Goal: Transaction & Acquisition: Purchase product/service

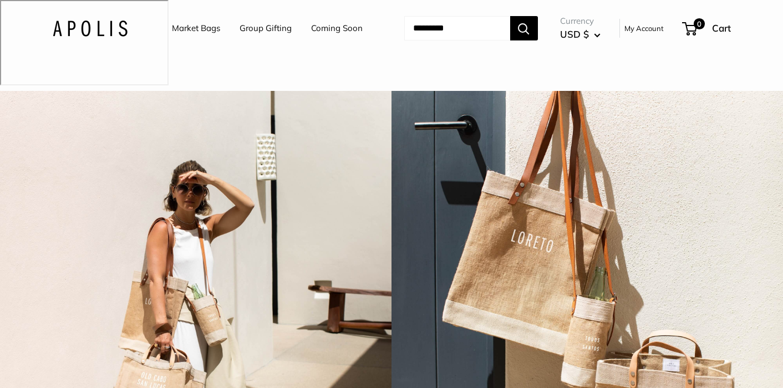
click at [197, 27] on link "Market Bags" at bounding box center [196, 29] width 48 height 16
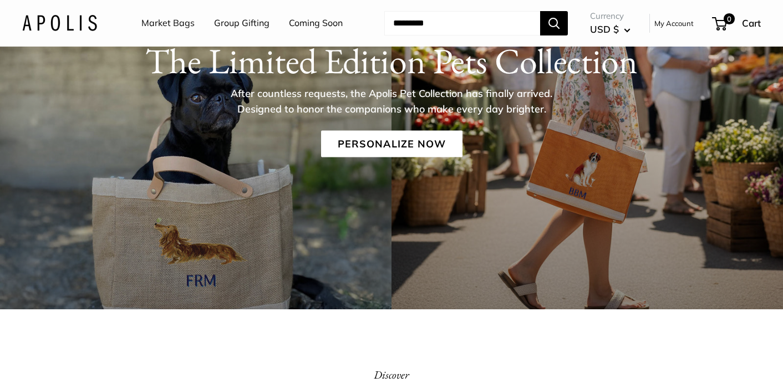
scroll to position [181, 0]
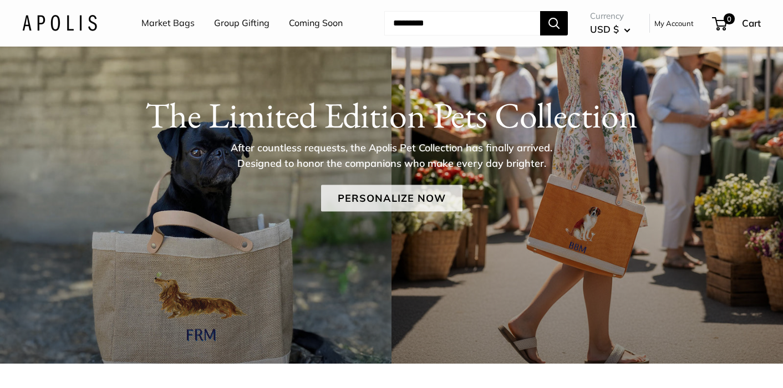
click at [394, 185] on link "Personalize Now" at bounding box center [391, 198] width 141 height 27
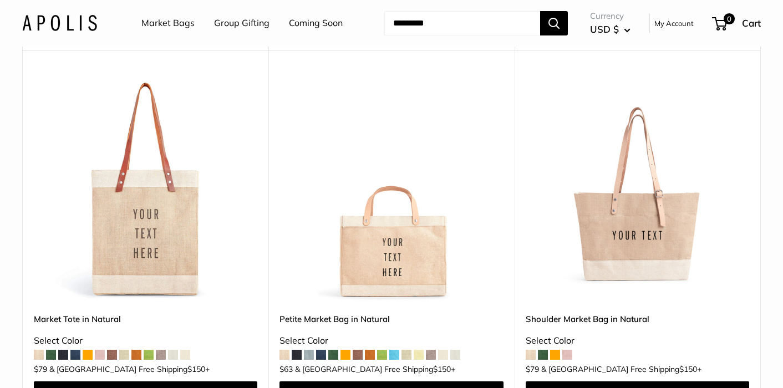
scroll to position [2505, 0]
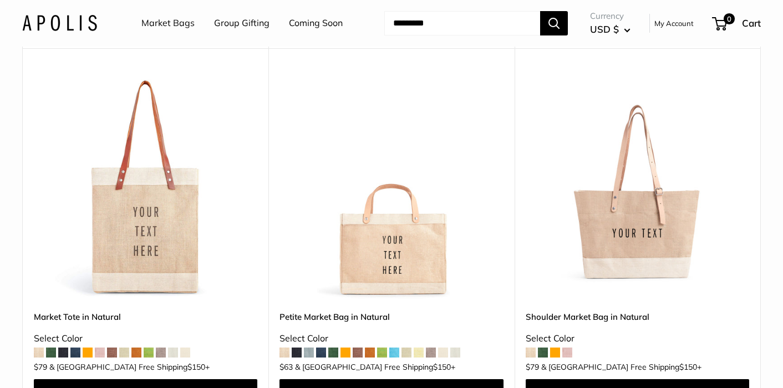
click at [348, 310] on link "Petite Market Bag in Natural" at bounding box center [390, 316] width 223 height 13
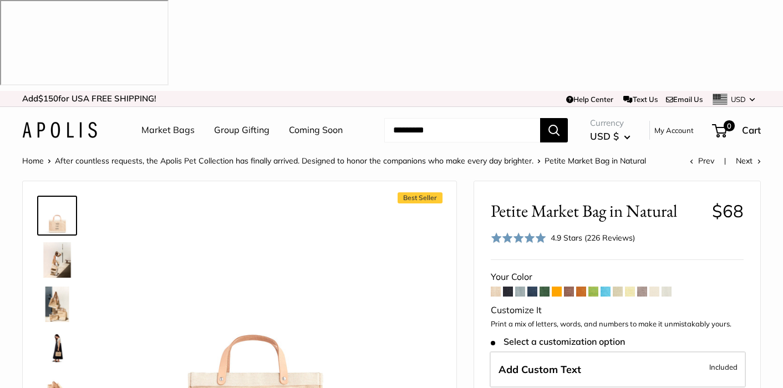
click at [509, 287] on span at bounding box center [508, 292] width 10 height 10
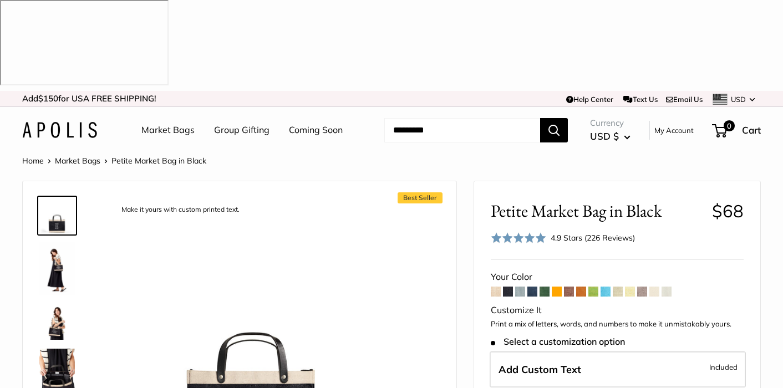
click at [520, 287] on span at bounding box center [520, 292] width 10 height 10
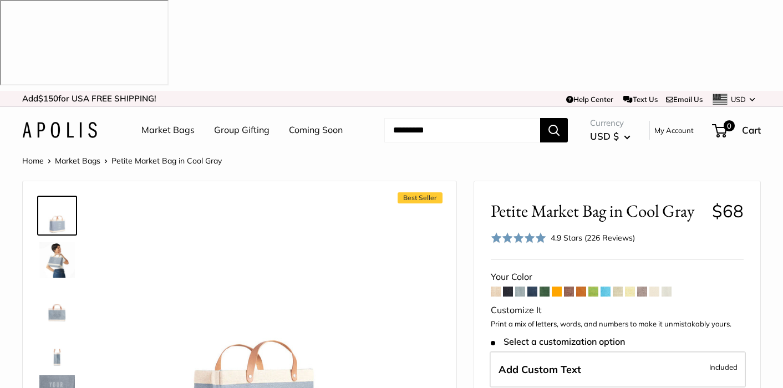
click at [532, 287] on span at bounding box center [532, 292] width 10 height 10
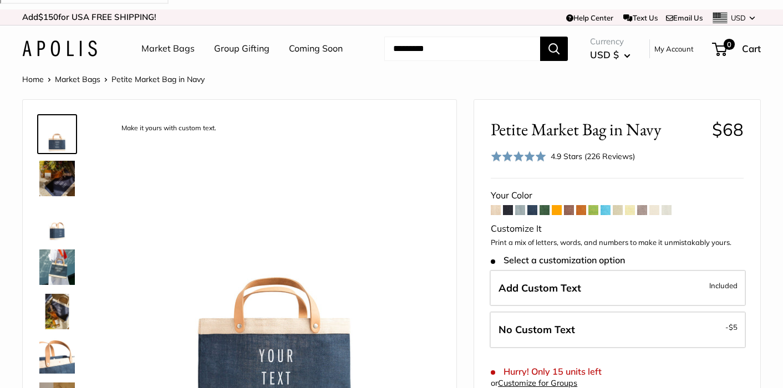
scroll to position [83, 0]
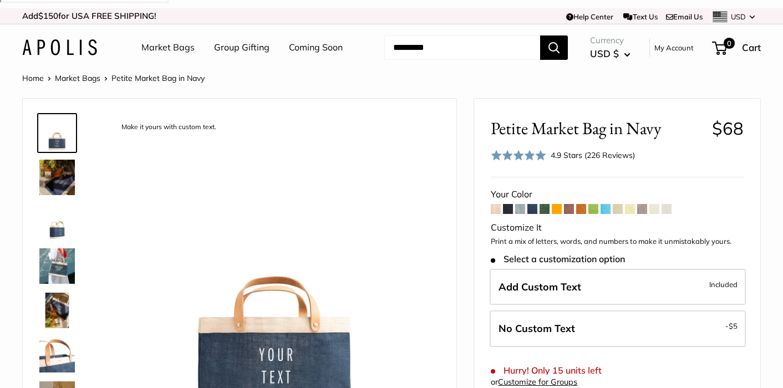
click at [571, 204] on span at bounding box center [569, 209] width 10 height 10
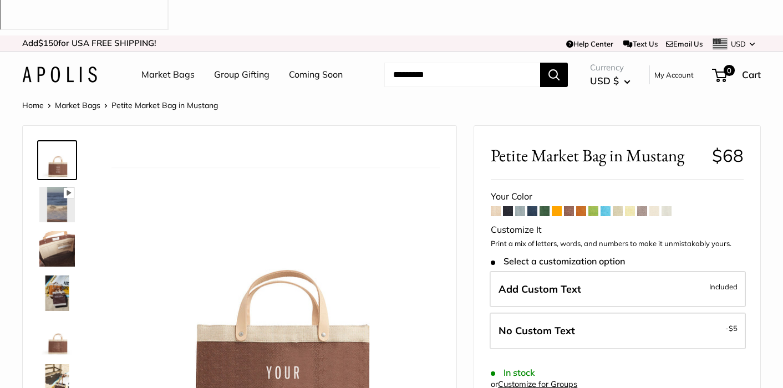
scroll to position [54, 0]
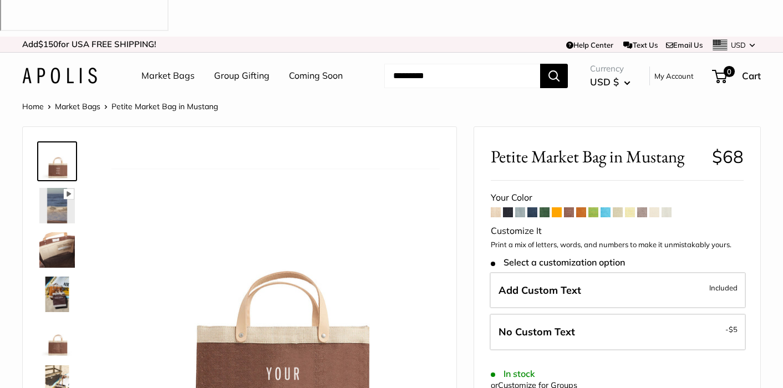
click at [584, 207] on span at bounding box center [581, 212] width 10 height 10
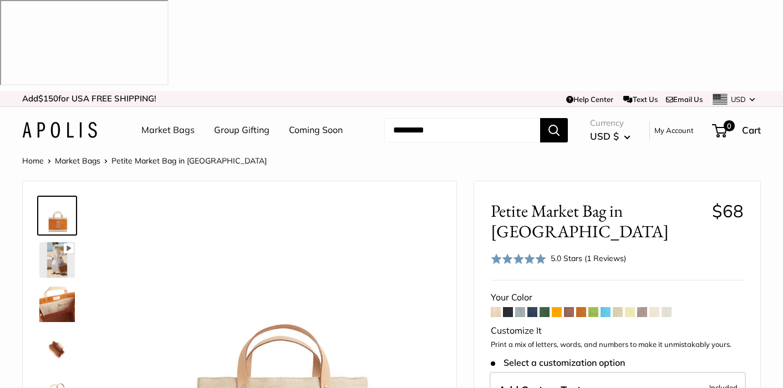
click at [644, 307] on span at bounding box center [642, 312] width 10 height 10
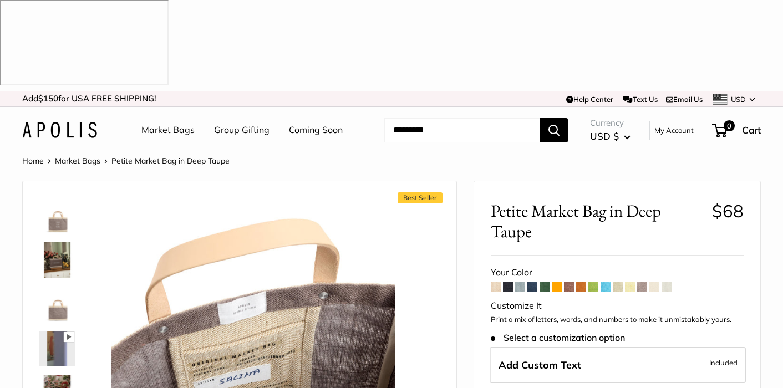
click at [48, 375] on img at bounding box center [56, 392] width 35 height 35
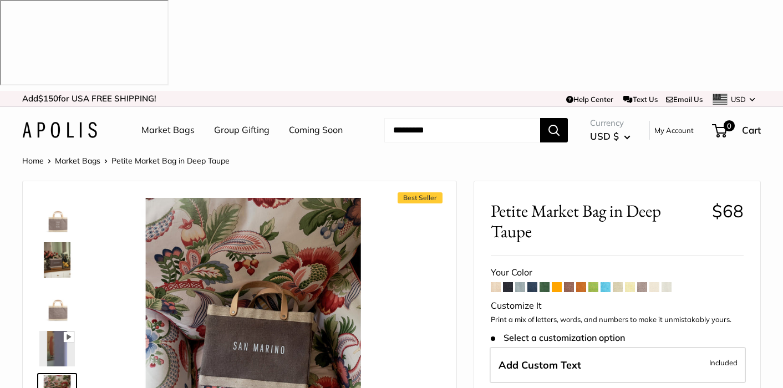
click at [57, 287] on img at bounding box center [56, 304] width 35 height 35
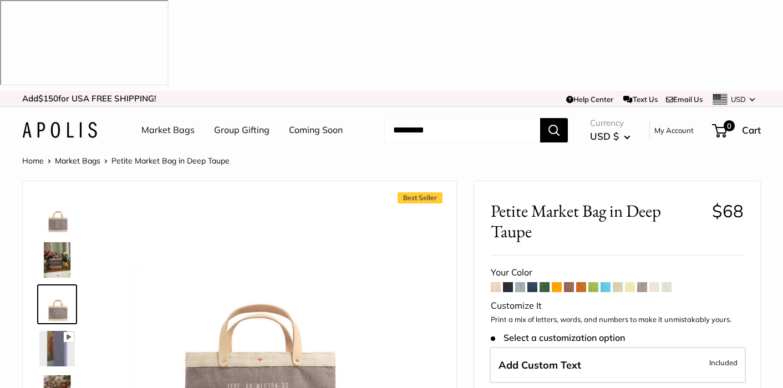
click at [62, 242] on img at bounding box center [56, 259] width 35 height 35
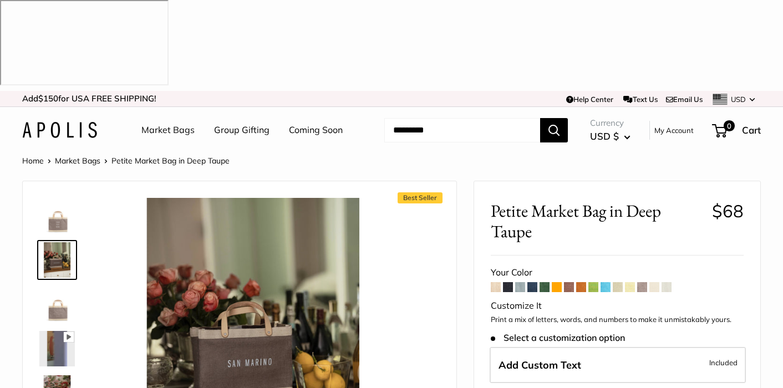
scroll to position [23, 0]
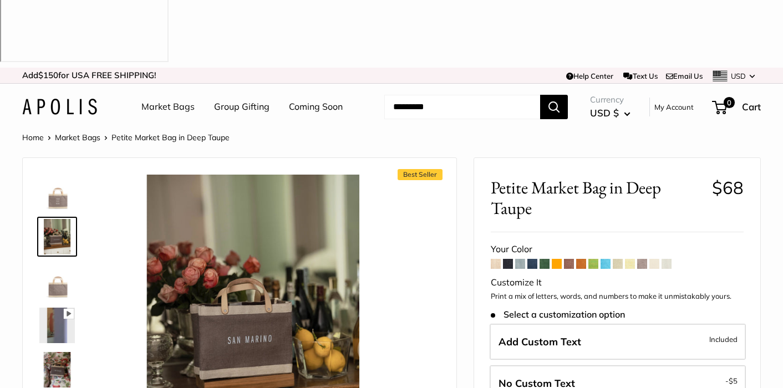
click at [511, 259] on span at bounding box center [508, 264] width 10 height 10
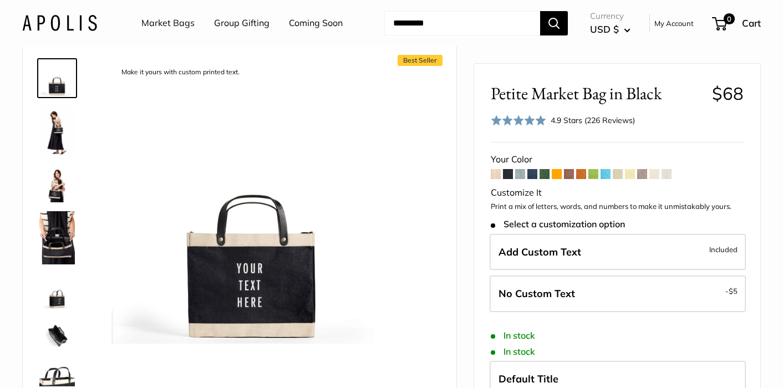
scroll to position [116, 0]
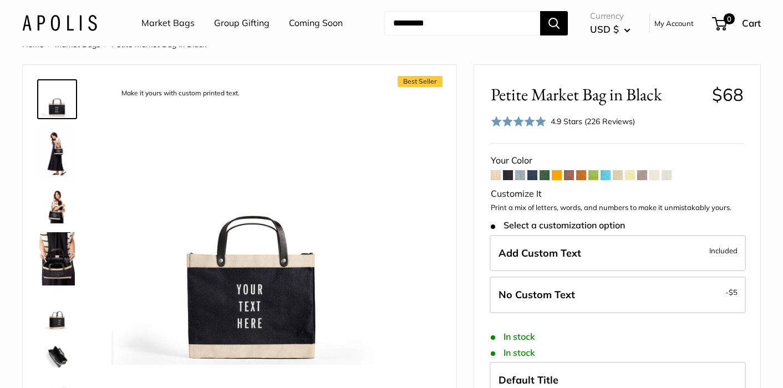
click at [496, 174] on span at bounding box center [496, 175] width 10 height 10
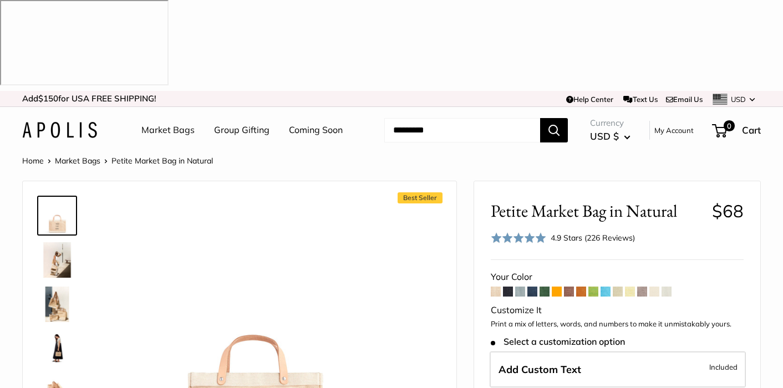
click at [643, 287] on span at bounding box center [642, 292] width 10 height 10
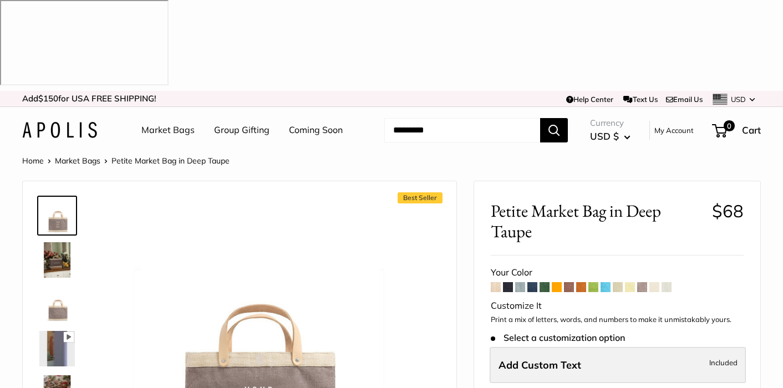
click at [593, 347] on label "Add Custom Text Included" at bounding box center [617, 365] width 256 height 37
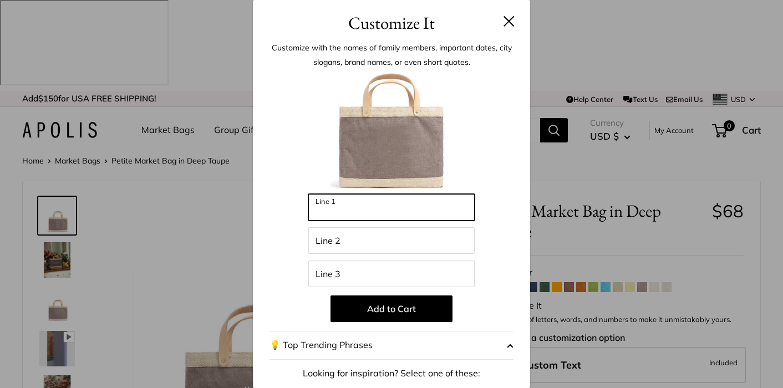
click at [360, 210] on input "Line 1" at bounding box center [391, 207] width 166 height 27
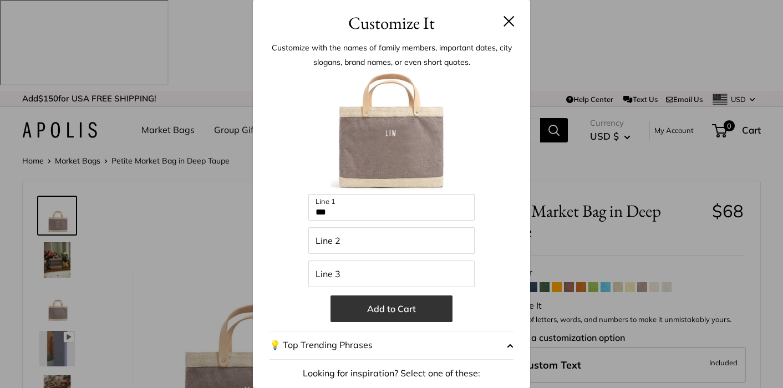
click at [395, 311] on button "Add to Cart" at bounding box center [391, 308] width 122 height 27
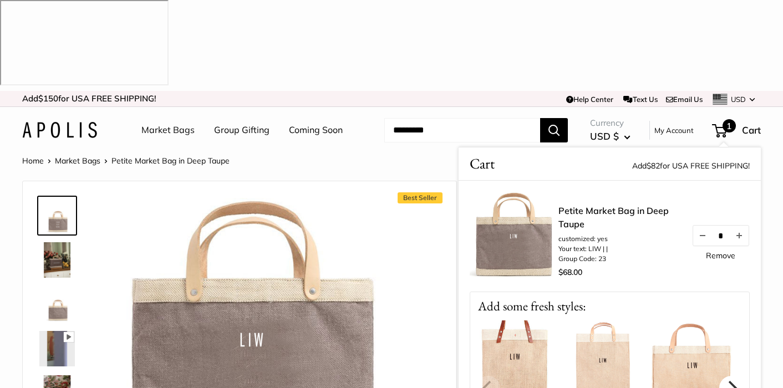
click at [729, 380] on icon "Next" at bounding box center [731, 387] width 14 height 14
click at [734, 380] on icon "Next" at bounding box center [732, 387] width 9 height 14
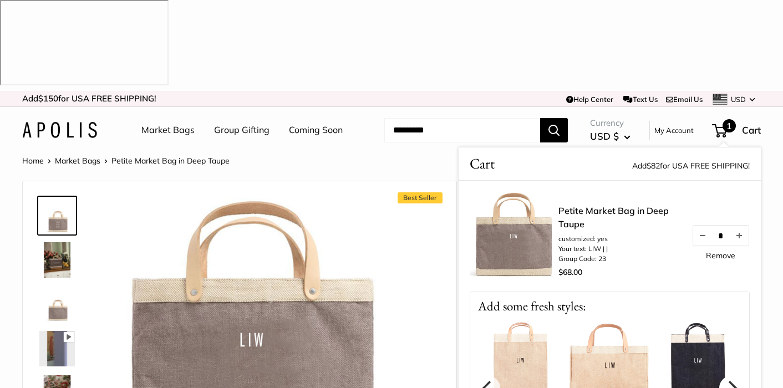
click at [734, 380] on icon "Next" at bounding box center [732, 387] width 9 height 14
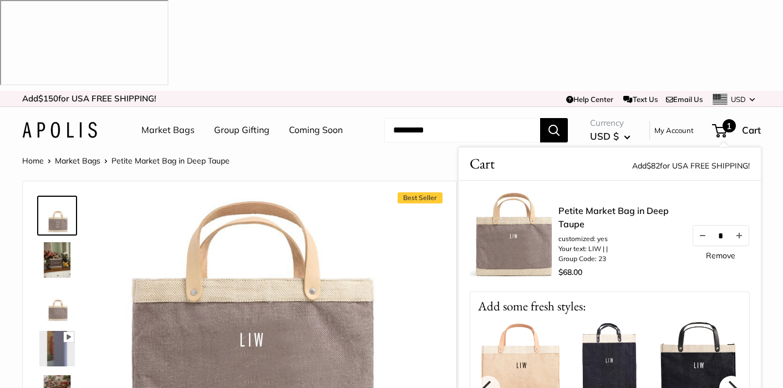
click at [734, 380] on icon "Next" at bounding box center [732, 387] width 9 height 14
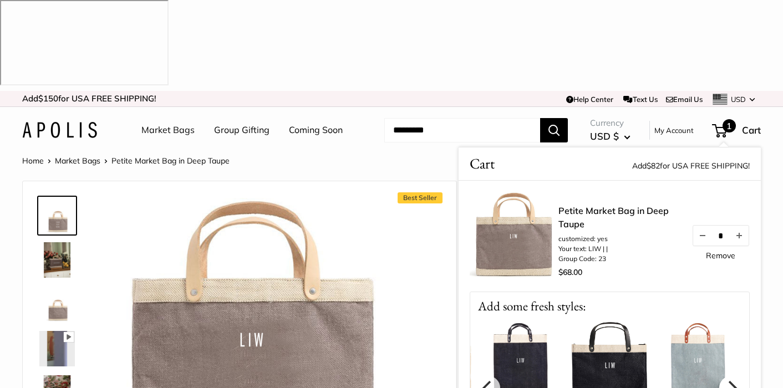
click at [734, 380] on icon "Next" at bounding box center [732, 387] width 9 height 14
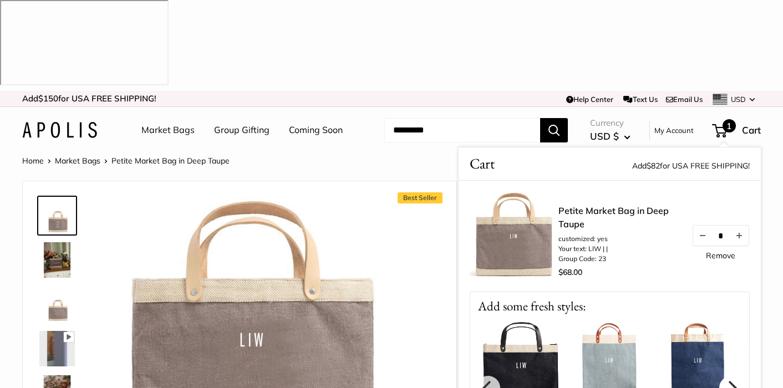
click at [734, 380] on icon "Next" at bounding box center [732, 387] width 9 height 14
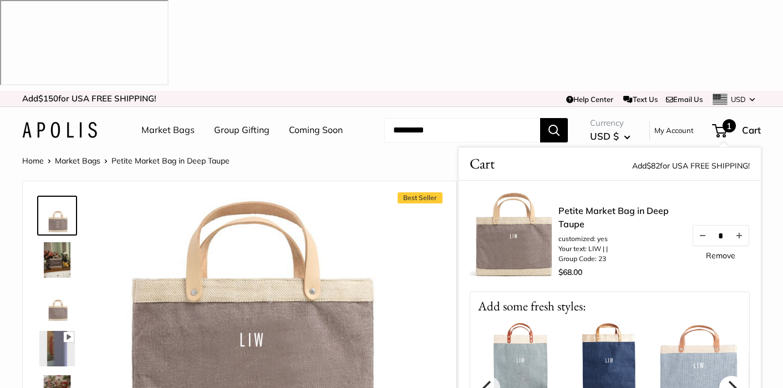
click at [734, 380] on icon "Next" at bounding box center [732, 387] width 9 height 14
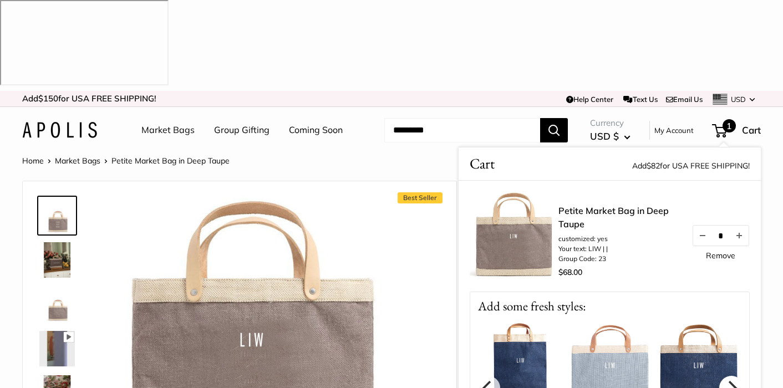
click at [734, 380] on icon "Next" at bounding box center [732, 387] width 9 height 14
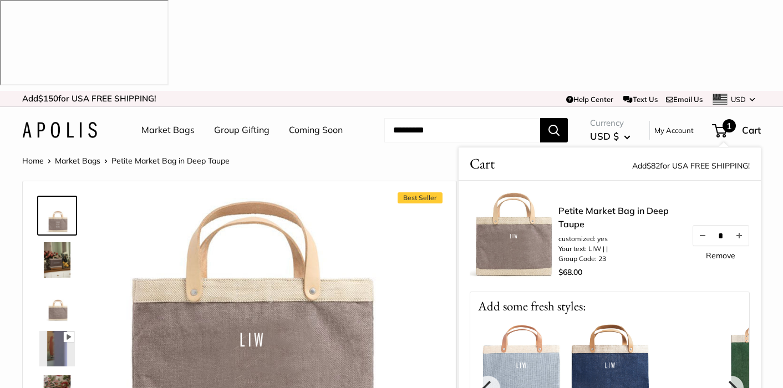
click at [596, 320] on img at bounding box center [609, 364] width 89 height 89
click at [614, 320] on img at bounding box center [609, 364] width 89 height 89
click at [599, 320] on img at bounding box center [609, 364] width 89 height 89
click at [600, 320] on img at bounding box center [609, 364] width 89 height 89
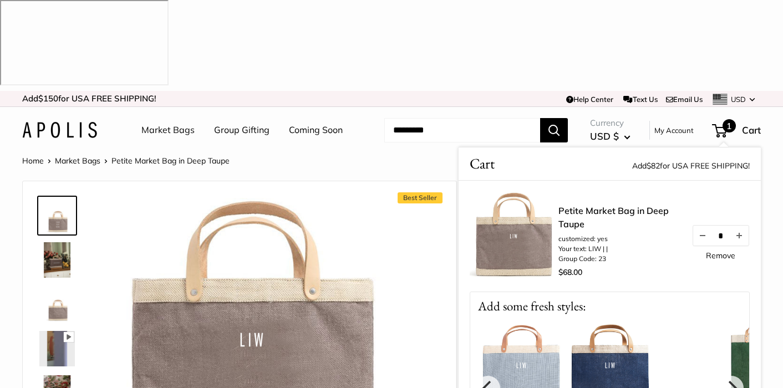
click at [601, 320] on img at bounding box center [609, 364] width 89 height 89
click at [390, 280] on img at bounding box center [252, 339] width 283 height 283
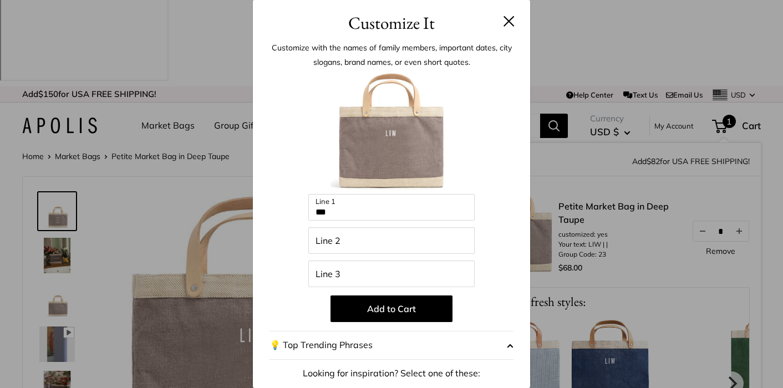
click at [385, 348] on button "💡 Top Trending Phrases" at bounding box center [391, 345] width 244 height 29
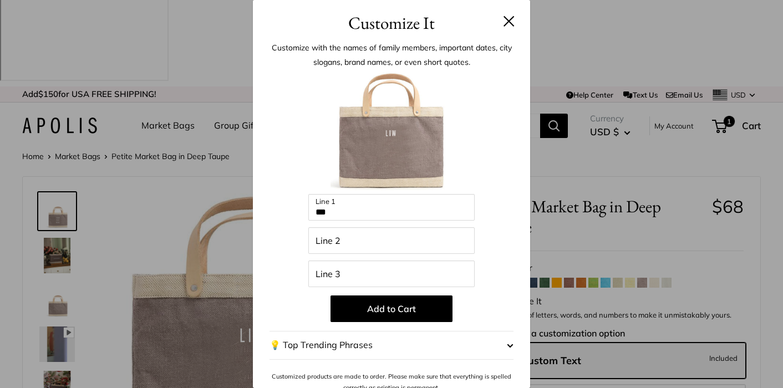
click at [354, 349] on button "💡 Top Trending Phrases" at bounding box center [391, 345] width 244 height 29
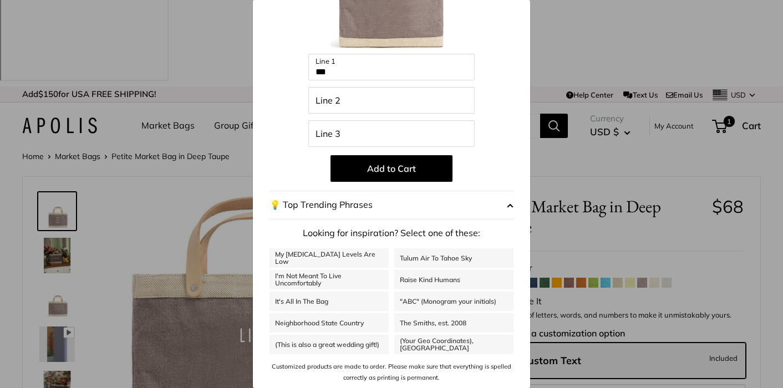
scroll to position [0, 0]
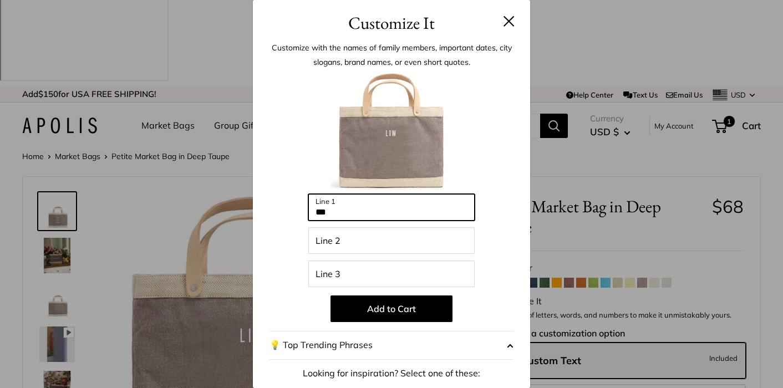
click at [338, 212] on input "***" at bounding box center [391, 207] width 166 height 27
type input "*"
type input "***"
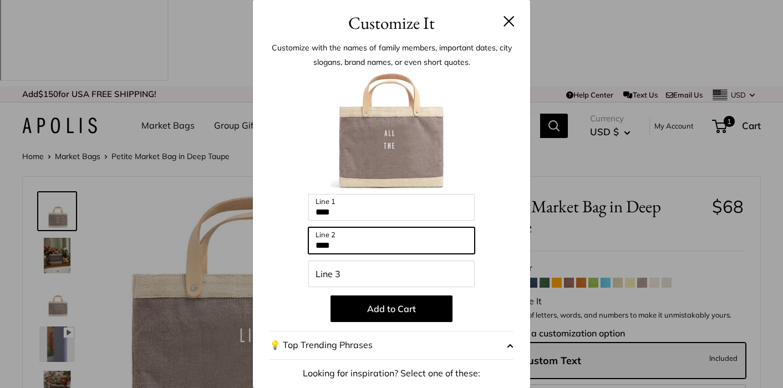
click at [344, 246] on input "***" at bounding box center [391, 240] width 166 height 27
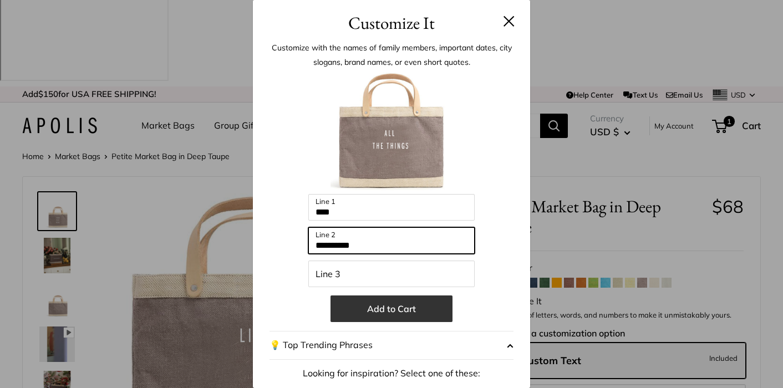
type input "**********"
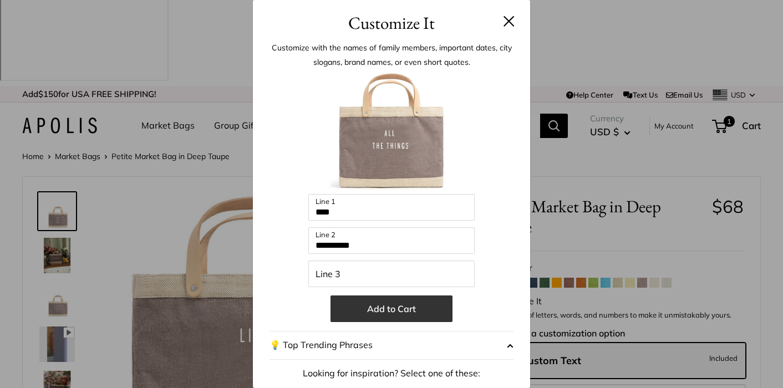
click at [384, 312] on button "Add to Cart" at bounding box center [391, 308] width 122 height 27
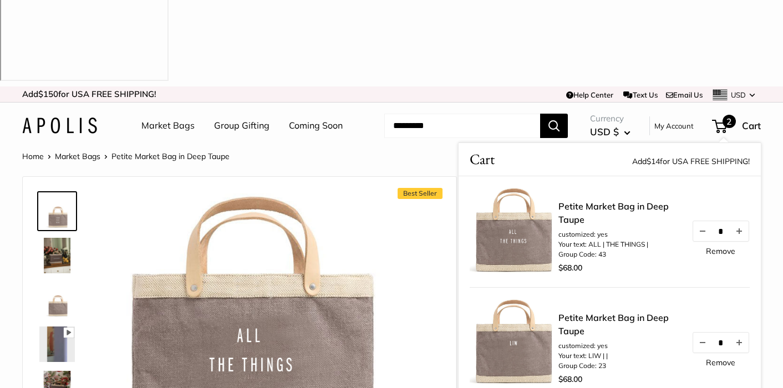
click at [566, 311] on link "Petite Market Bag in Deep Taupe" at bounding box center [619, 324] width 122 height 27
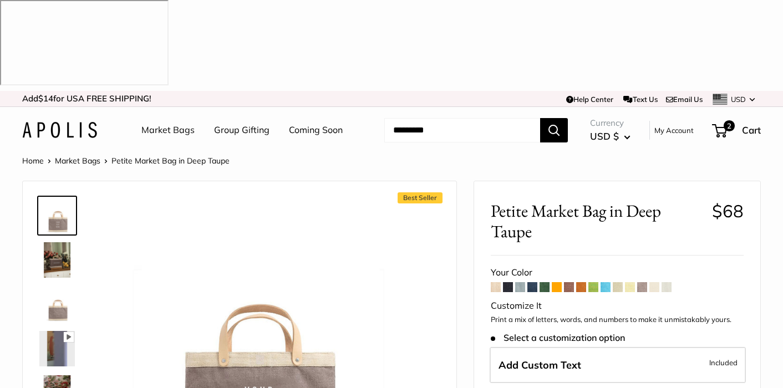
click at [506, 282] on span at bounding box center [508, 287] width 10 height 10
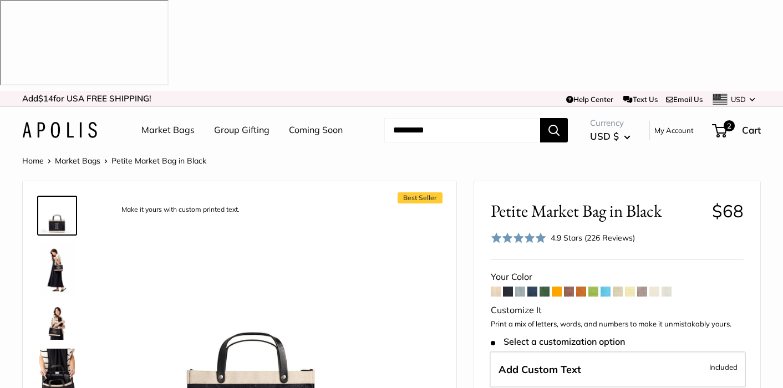
click at [533, 287] on span at bounding box center [532, 292] width 10 height 10
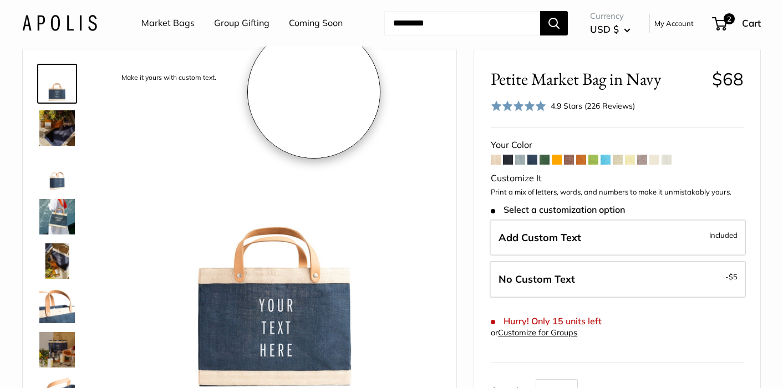
scroll to position [141, 0]
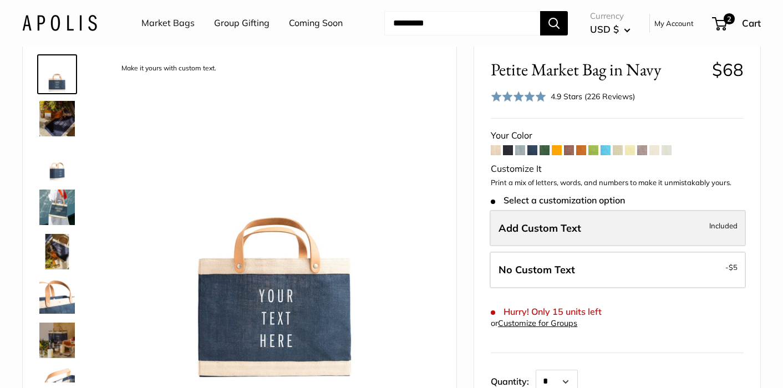
click at [561, 222] on span "Add Custom Text" at bounding box center [539, 228] width 83 height 13
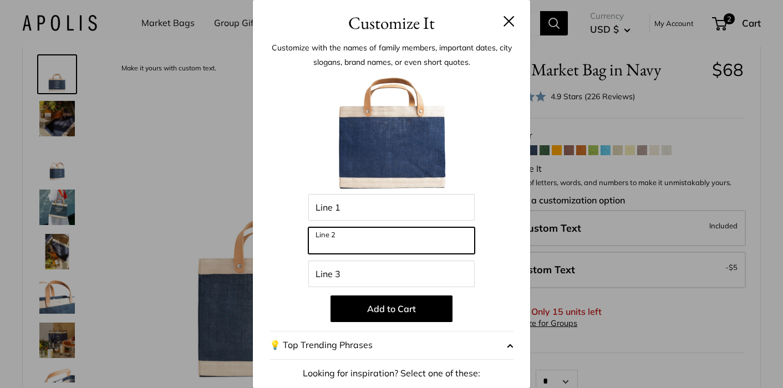
click at [355, 241] on input "Line 2" at bounding box center [391, 240] width 166 height 27
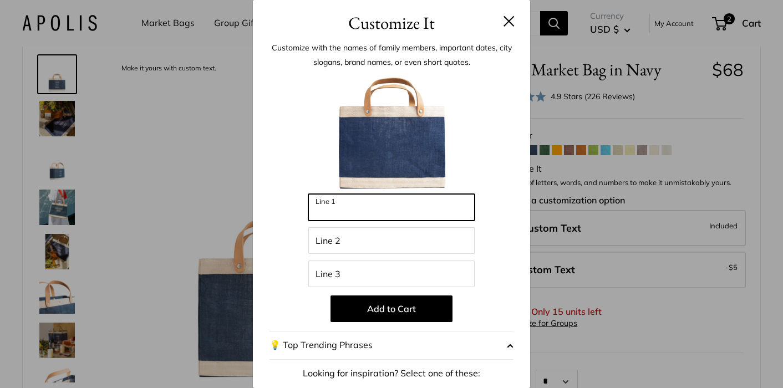
click at [354, 210] on input "Line 1" at bounding box center [391, 207] width 166 height 27
paste input "**********"
type input "**********"
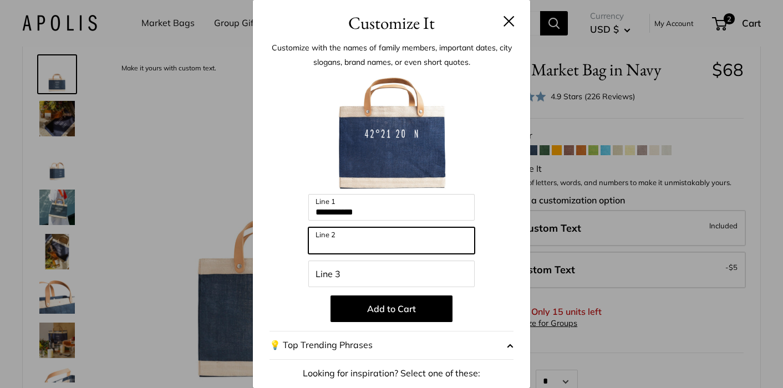
click at [347, 245] on input "Line 2" at bounding box center [391, 240] width 166 height 27
paste input "**********"
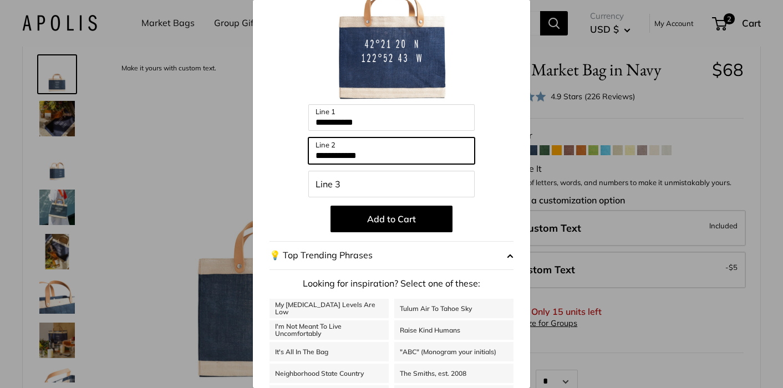
scroll to position [0, 0]
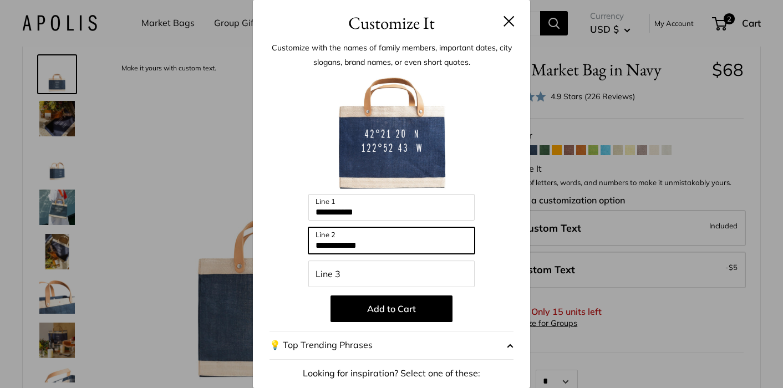
type input "**********"
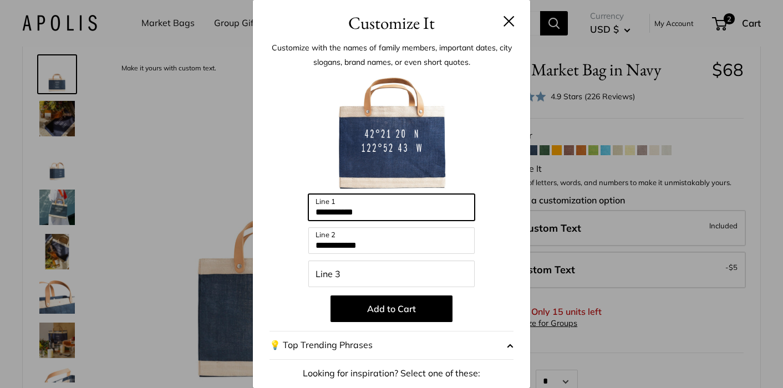
drag, startPoint x: 374, startPoint y: 206, endPoint x: 309, endPoint y: 211, distance: 65.6
click at [309, 211] on input "**********" at bounding box center [391, 207] width 166 height 27
drag, startPoint x: 373, startPoint y: 211, endPoint x: 307, endPoint y: 213, distance: 66.6
click at [309, 215] on input "**********" at bounding box center [391, 207] width 166 height 27
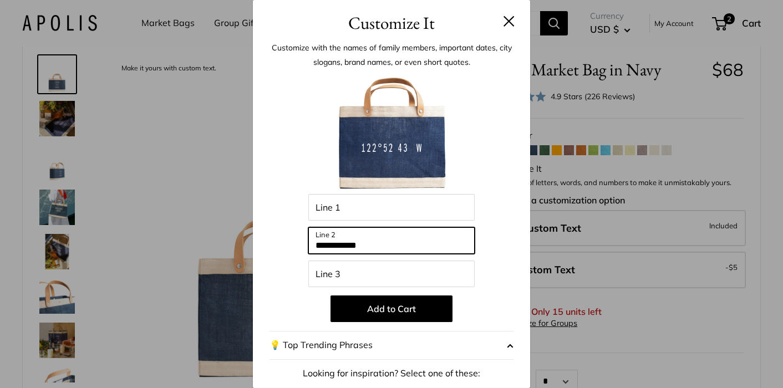
drag, startPoint x: 384, startPoint y: 245, endPoint x: 269, endPoint y: 236, distance: 115.7
click at [265, 240] on div "**********" at bounding box center [391, 282] width 277 height 492
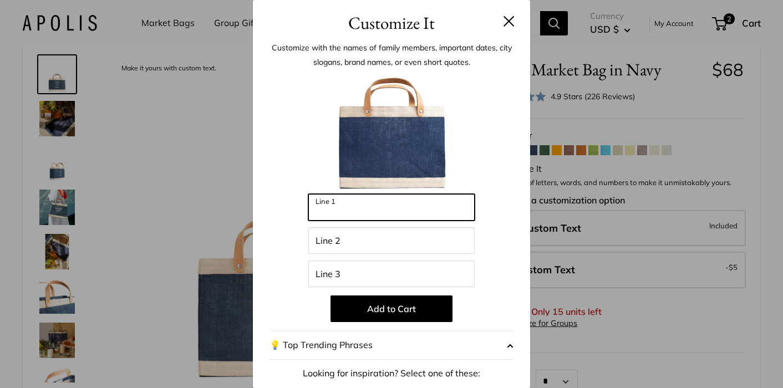
click at [367, 209] on input "Line 1" at bounding box center [391, 207] width 166 height 27
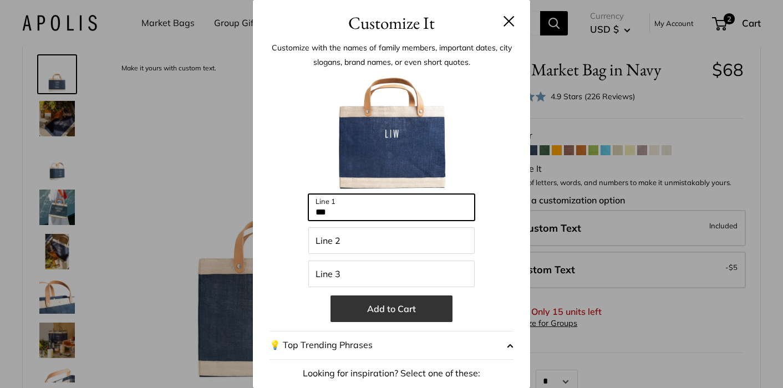
type input "***"
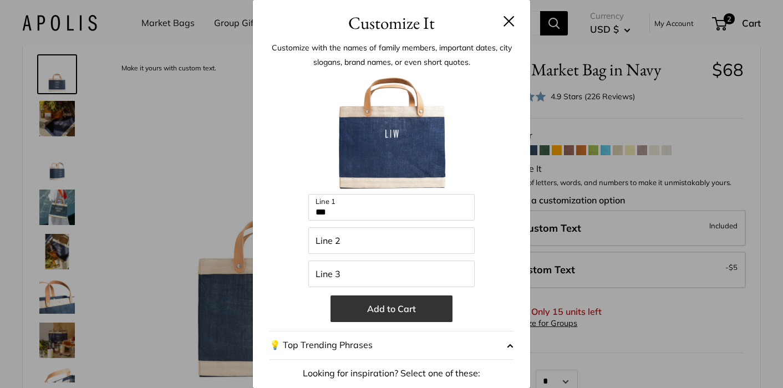
click at [366, 312] on button "Add to Cart" at bounding box center [391, 308] width 122 height 27
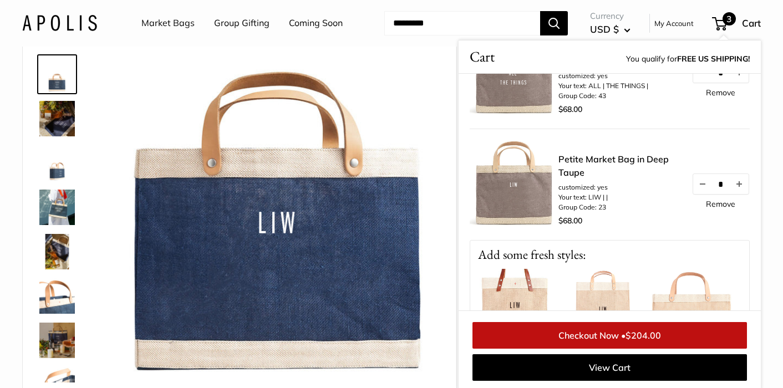
scroll to position [156, 0]
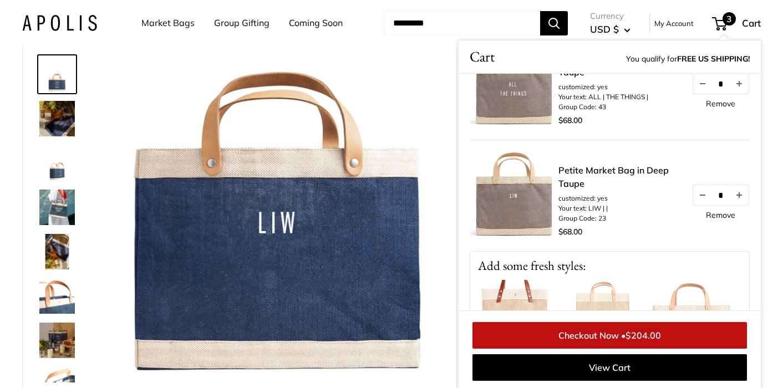
click at [725, 212] on link "Remove" at bounding box center [720, 215] width 29 height 8
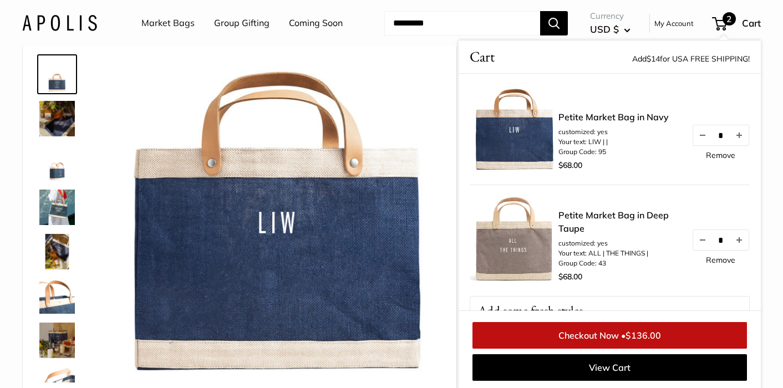
scroll to position [1, 0]
click at [587, 334] on link "Checkout Now • $136.00" at bounding box center [609, 335] width 274 height 27
